Goal: Find specific page/section: Find specific page/section

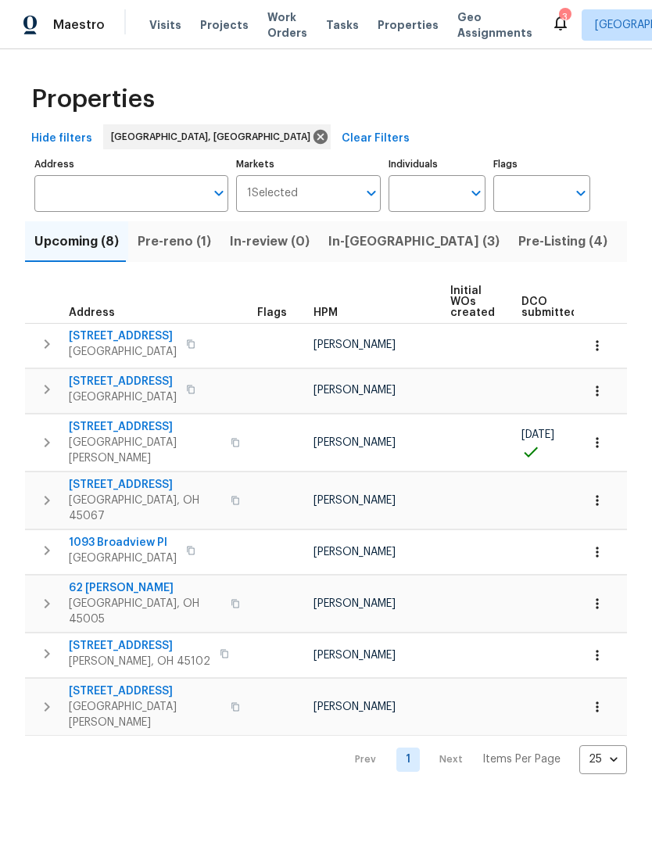
click at [181, 245] on span "Pre-reno (1)" at bounding box center [175, 242] width 74 height 22
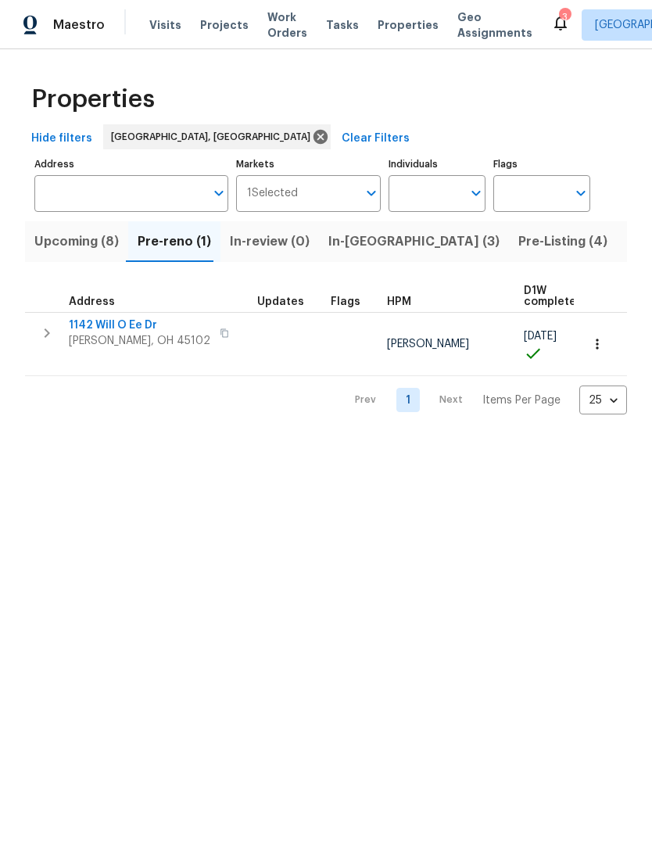
click at [121, 332] on span "1142 Will O Ee Dr" at bounding box center [140, 326] width 142 height 16
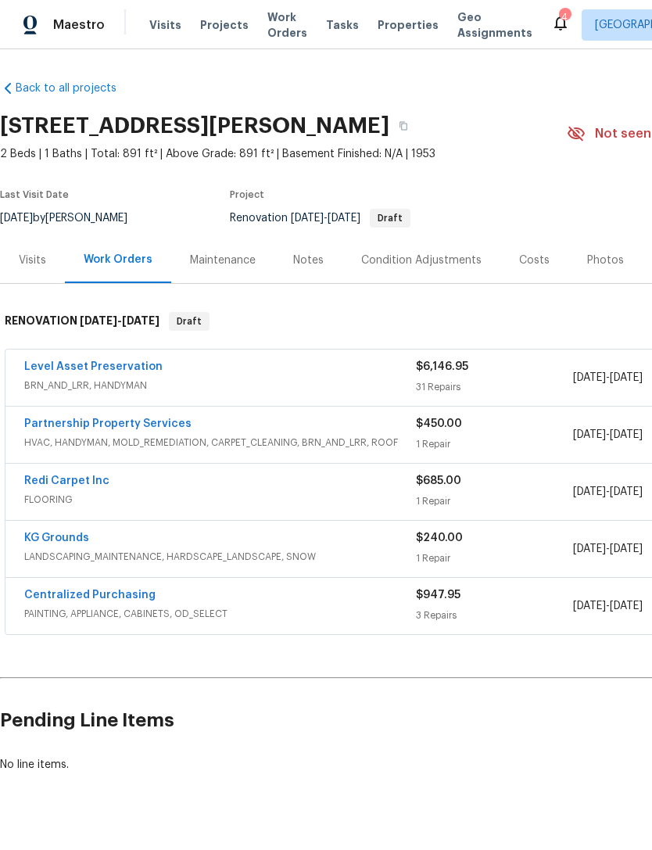
click at [110, 369] on link "Level Asset Preservation" at bounding box center [93, 366] width 138 height 11
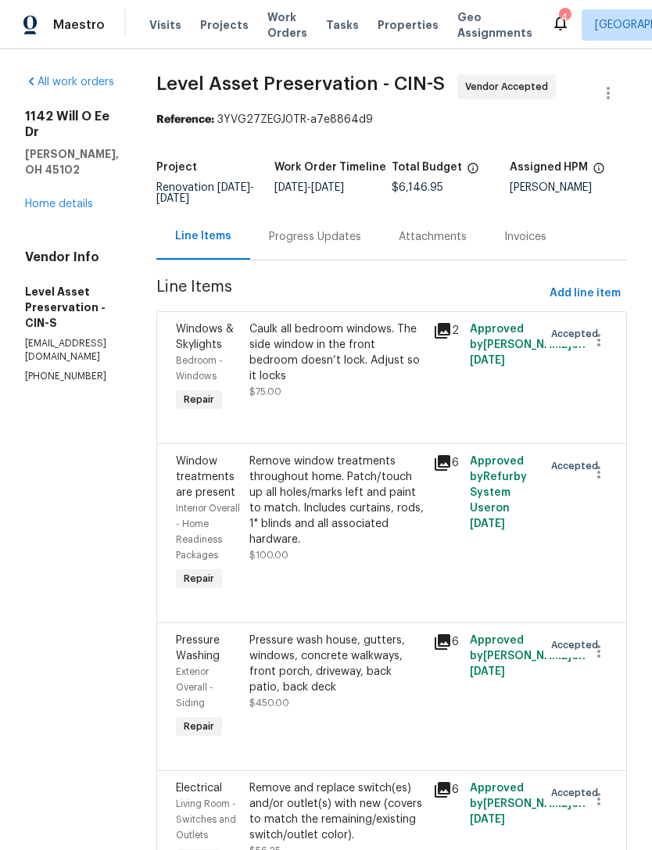
click at [224, 20] on span "Projects" at bounding box center [224, 25] width 48 height 16
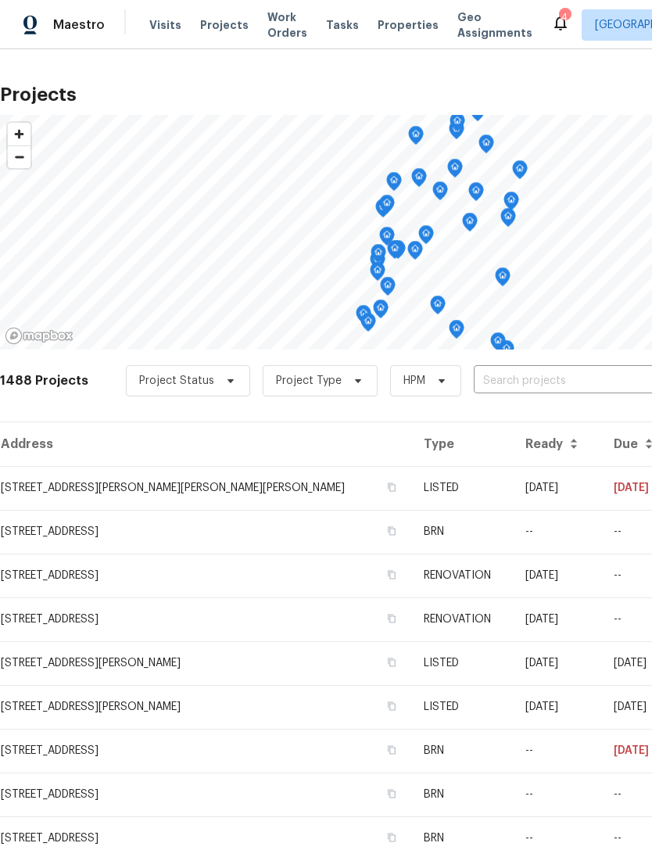
click at [555, 30] on icon at bounding box center [561, 24] width 13 height 16
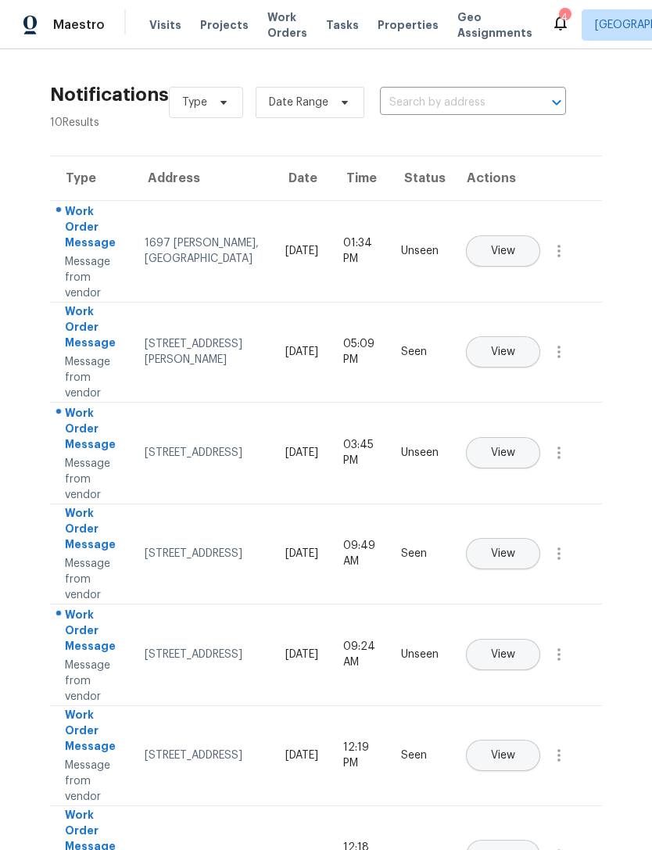
click at [215, 25] on span "Projects" at bounding box center [224, 25] width 48 height 16
